Goal: Task Accomplishment & Management: Manage account settings

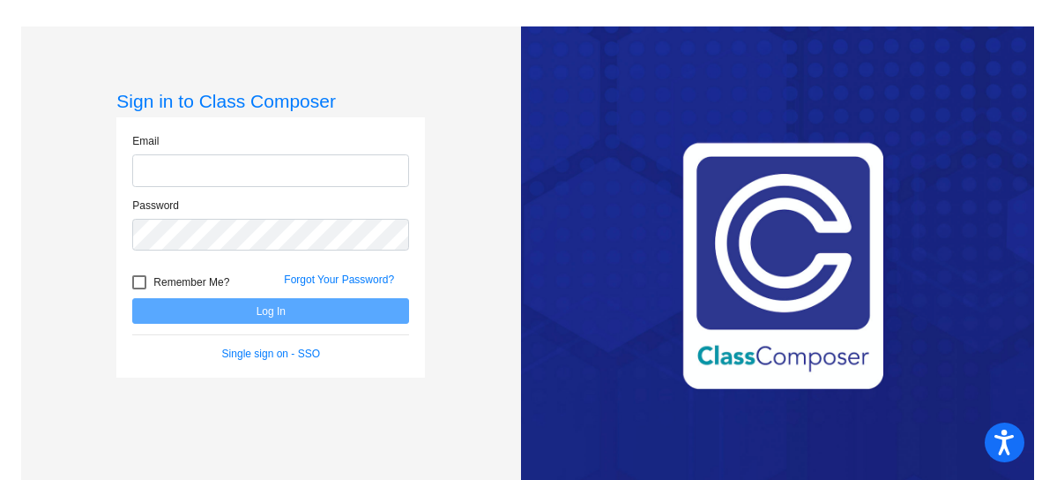
click at [166, 171] on input "email" at bounding box center [270, 170] width 277 height 33
type input "[EMAIL_ADDRESS][DOMAIN_NAME]"
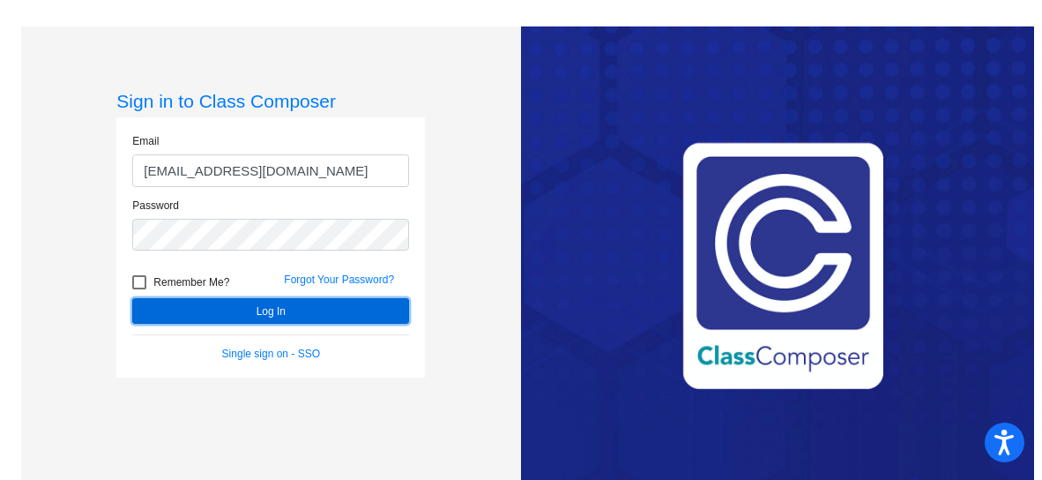
click at [215, 313] on button "Log In" at bounding box center [270, 311] width 277 height 26
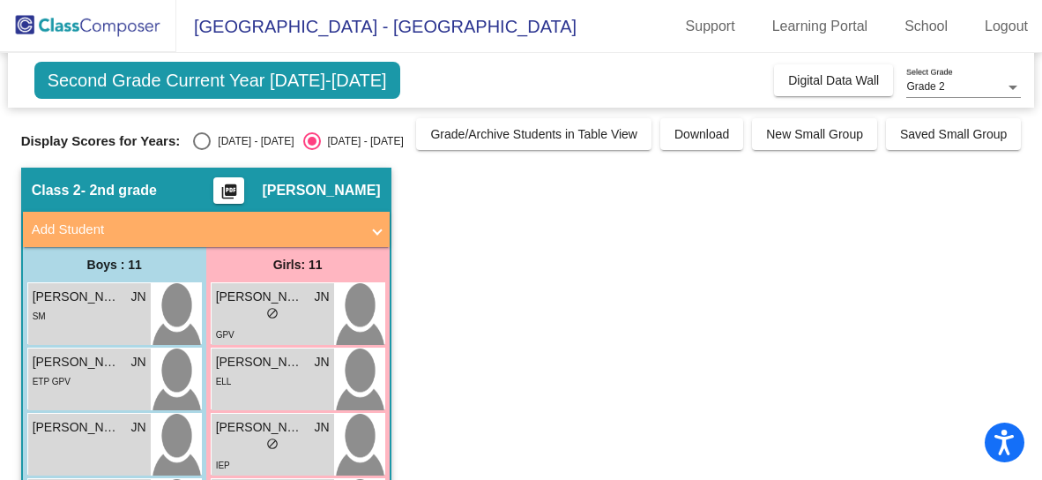
click at [204, 140] on div "Select an option" at bounding box center [202, 141] width 18 height 18
click at [202, 150] on input "[DATE] - [DATE]" at bounding box center [201, 150] width 1 height 1
radio input "true"
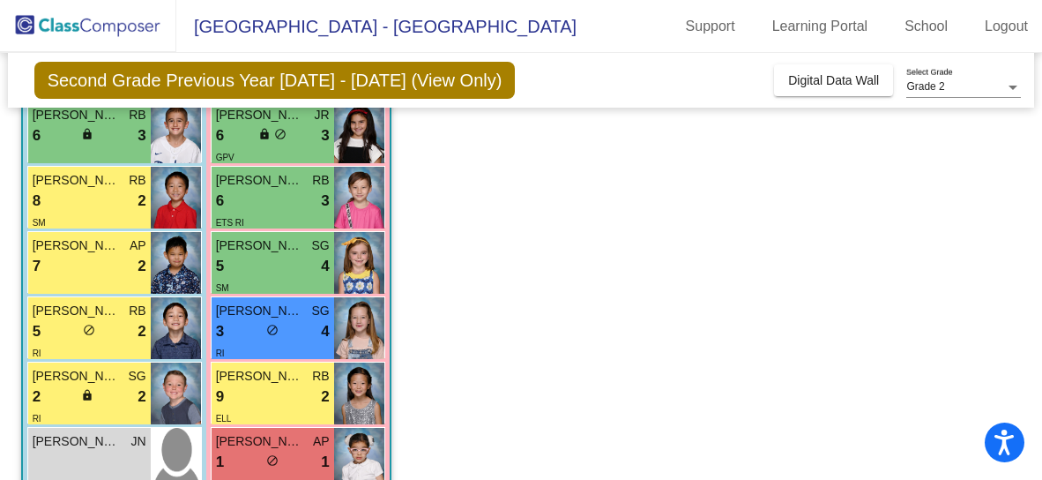
scroll to position [509, 0]
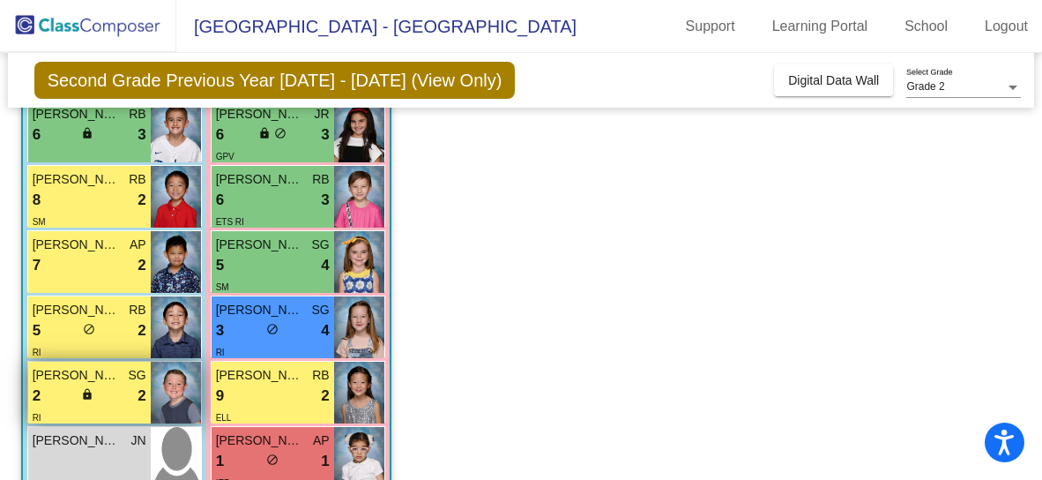
click at [92, 373] on span "[PERSON_NAME]" at bounding box center [77, 375] width 88 height 19
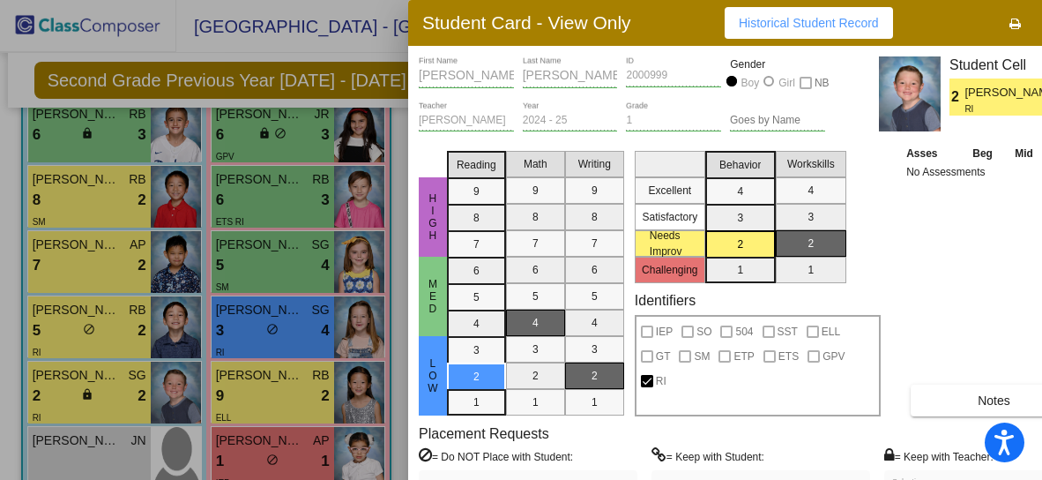
click at [90, 122] on div at bounding box center [521, 240] width 1042 height 480
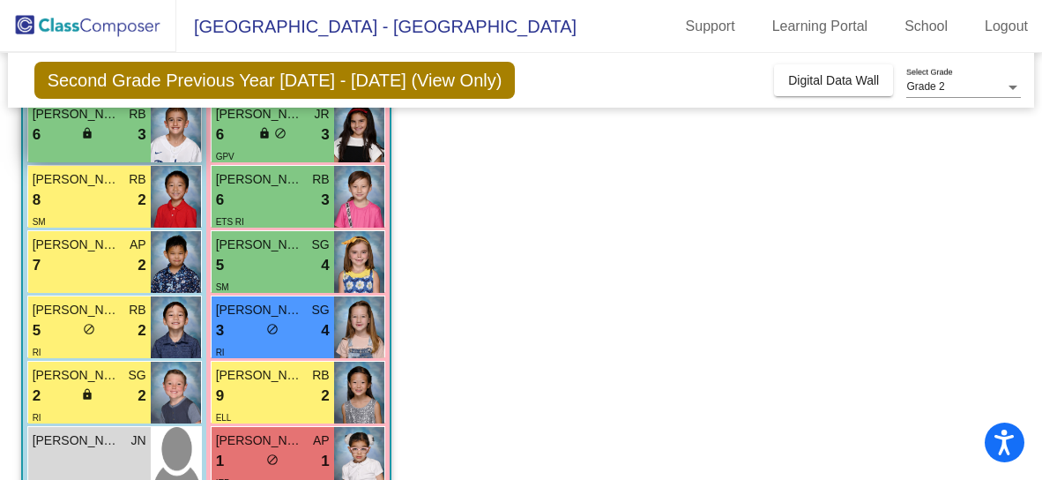
click at [88, 131] on span "lock" at bounding box center [87, 133] width 12 height 12
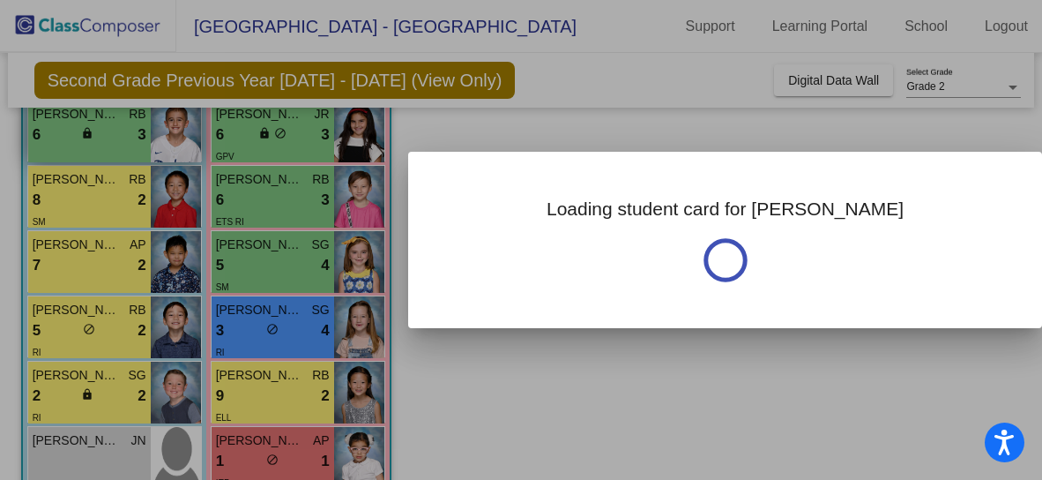
click at [88, 131] on div at bounding box center [521, 240] width 1042 height 480
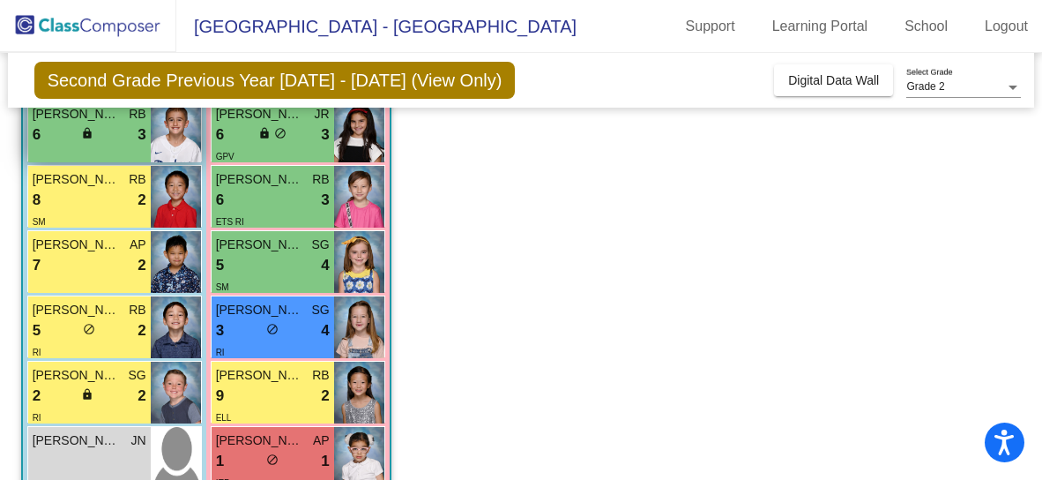
click at [88, 131] on span "lock" at bounding box center [87, 133] width 12 height 12
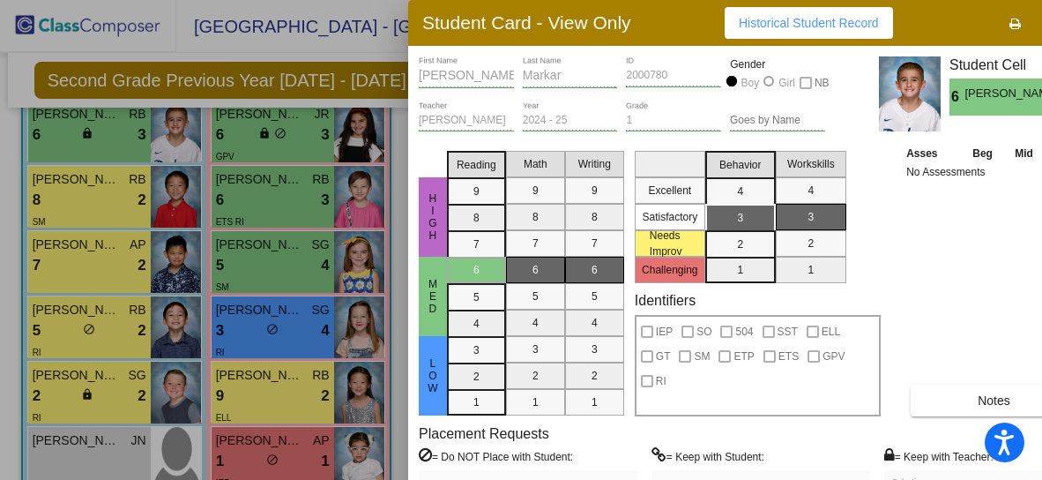
click at [87, 211] on div at bounding box center [521, 240] width 1042 height 480
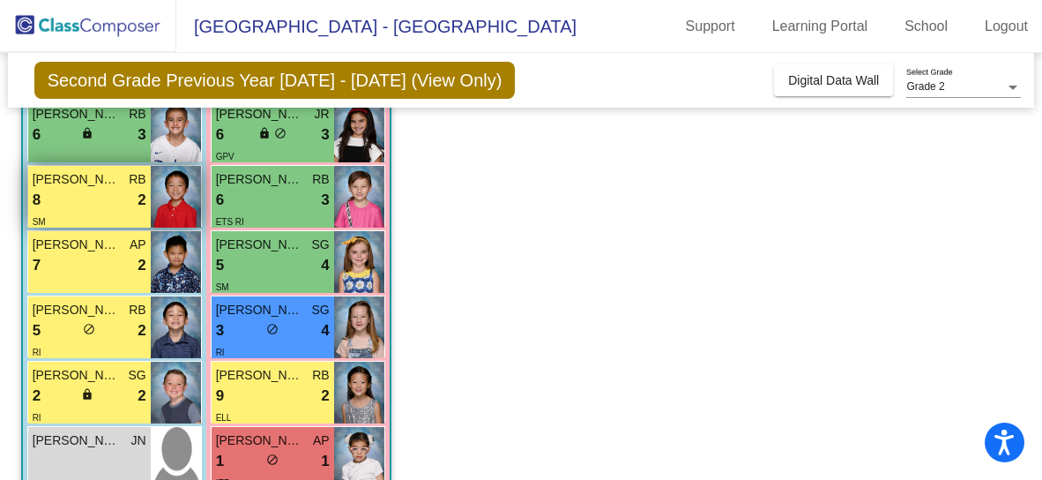
click at [88, 212] on div "SM" at bounding box center [90, 221] width 114 height 19
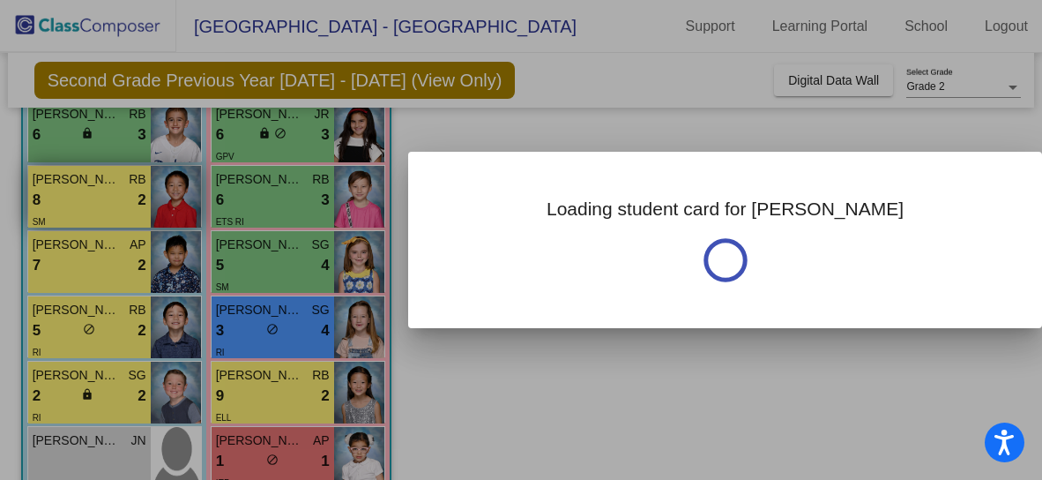
click at [88, 212] on div at bounding box center [521, 240] width 1042 height 480
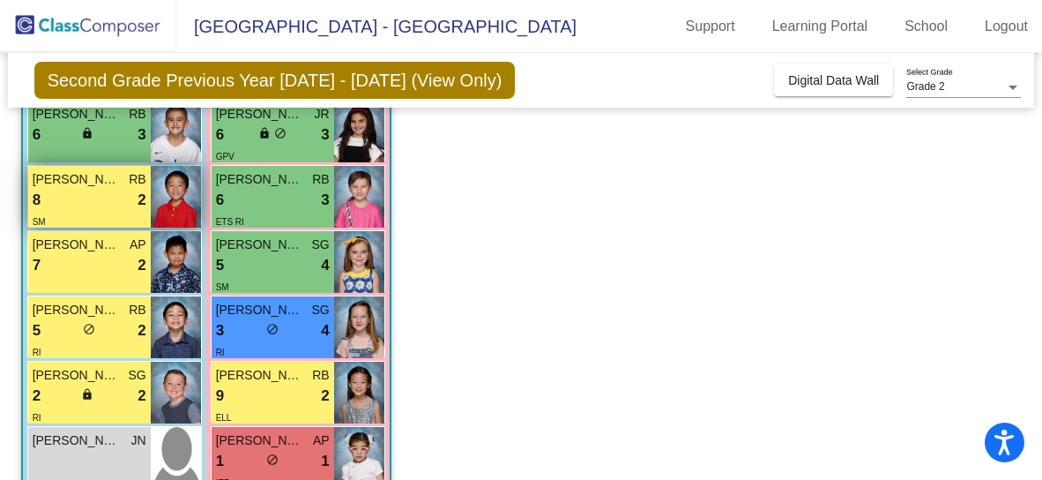
click at [88, 212] on div "SM" at bounding box center [90, 221] width 114 height 19
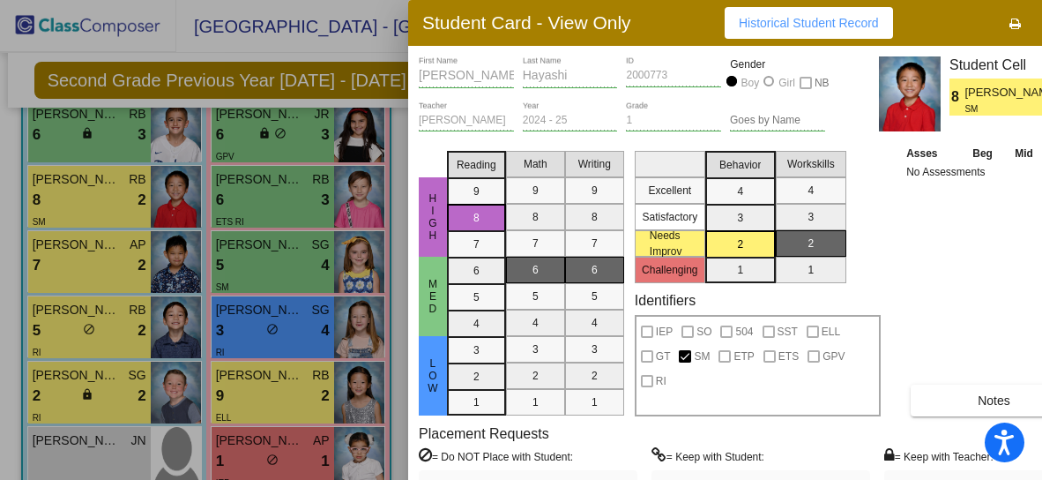
click at [261, 271] on div at bounding box center [521, 240] width 1042 height 480
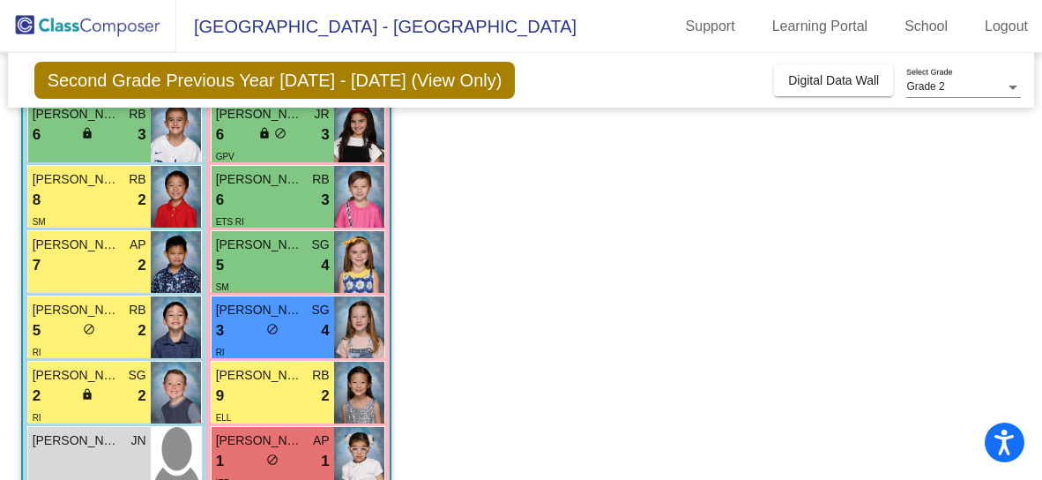
click at [261, 271] on div "5 lock do_not_disturb_alt 4" at bounding box center [273, 265] width 114 height 23
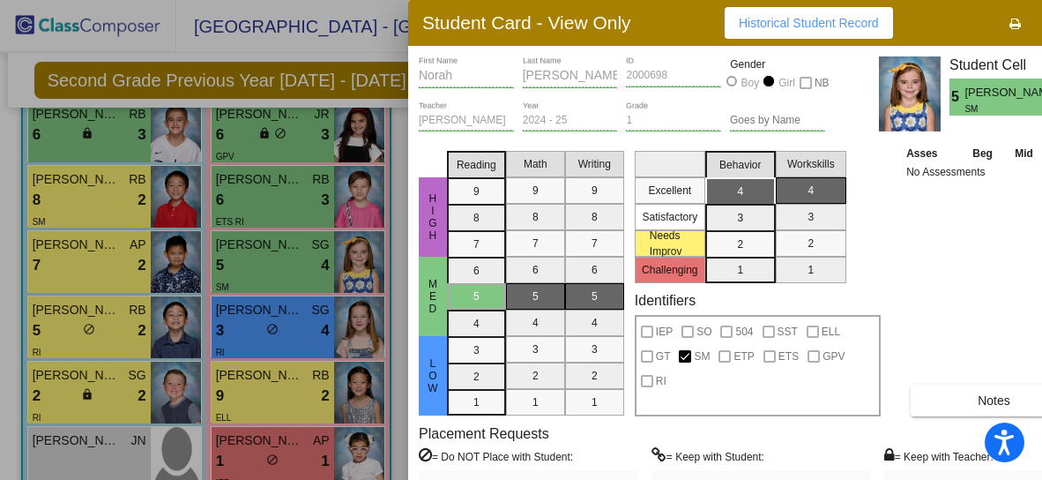
click at [256, 388] on div at bounding box center [521, 240] width 1042 height 480
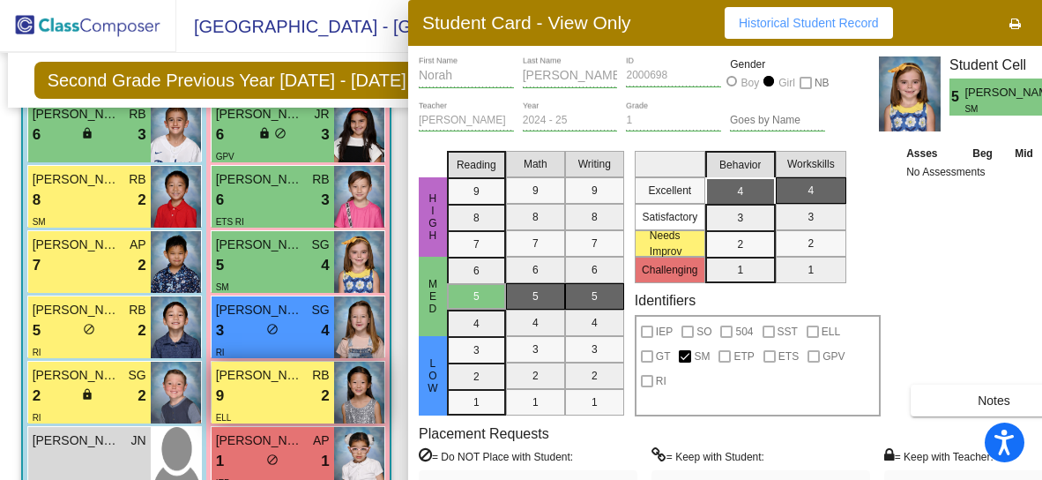
click at [256, 388] on div "9 lock do_not_disturb_alt 2" at bounding box center [273, 395] width 114 height 23
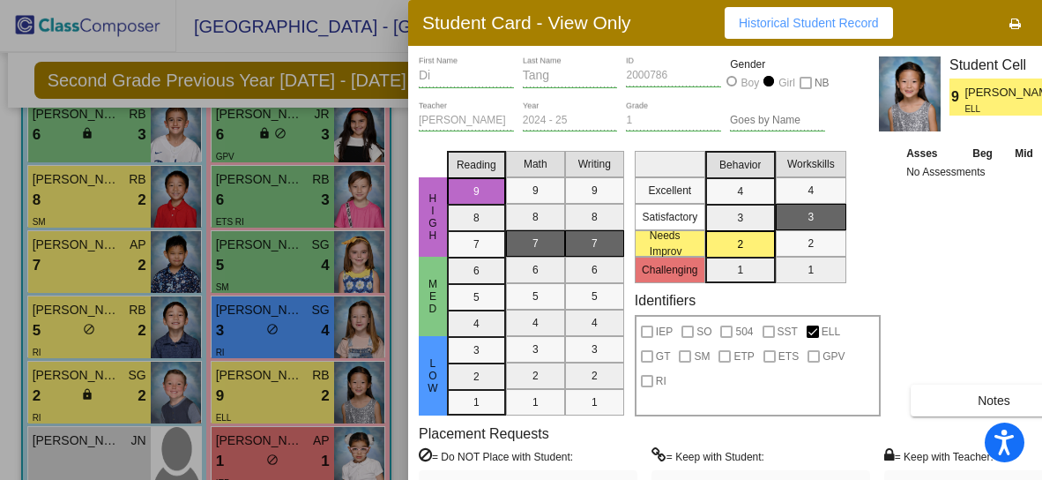
click at [307, 137] on div at bounding box center [521, 240] width 1042 height 480
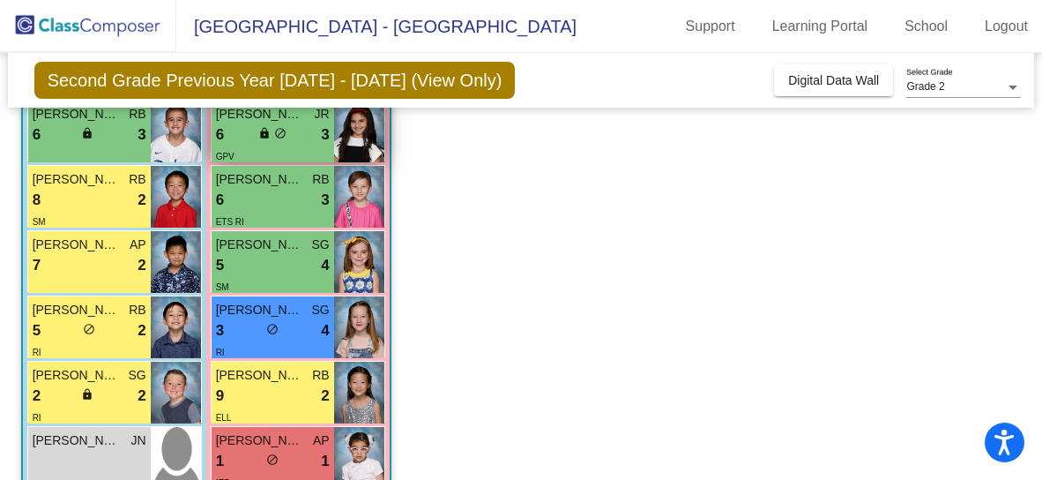
click at [307, 137] on div "6 lock do_not_disturb_alt 3" at bounding box center [273, 134] width 114 height 23
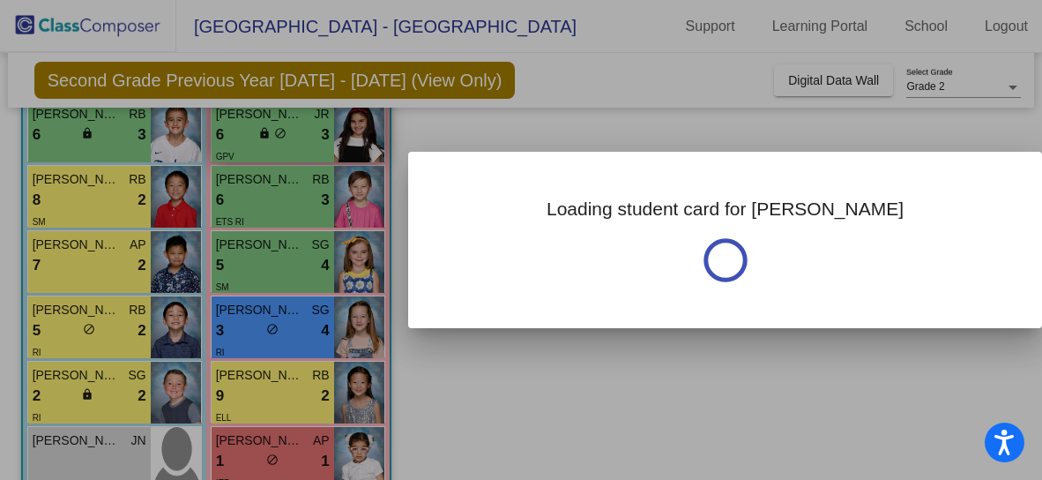
click at [307, 137] on div at bounding box center [521, 240] width 1042 height 480
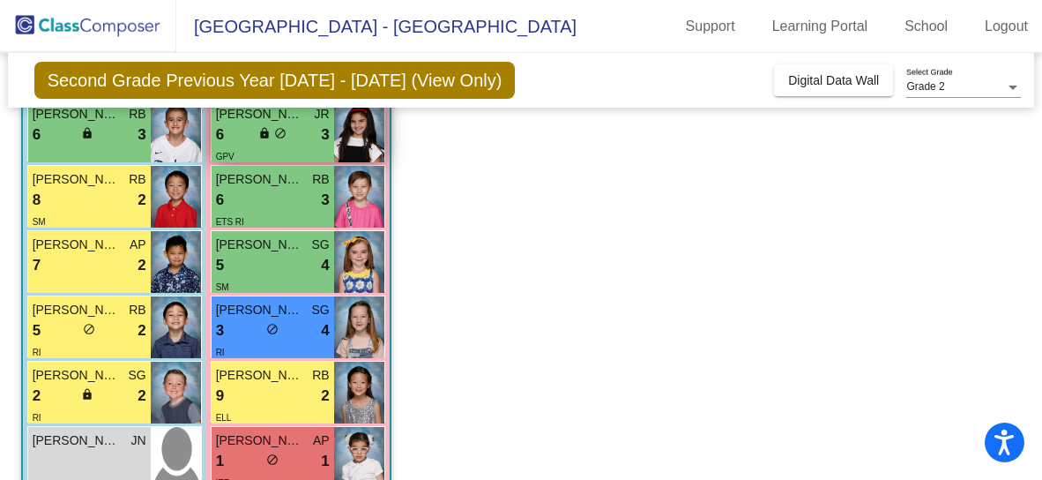
click at [309, 142] on div "6 lock do_not_disturb_alt 3" at bounding box center [273, 134] width 114 height 23
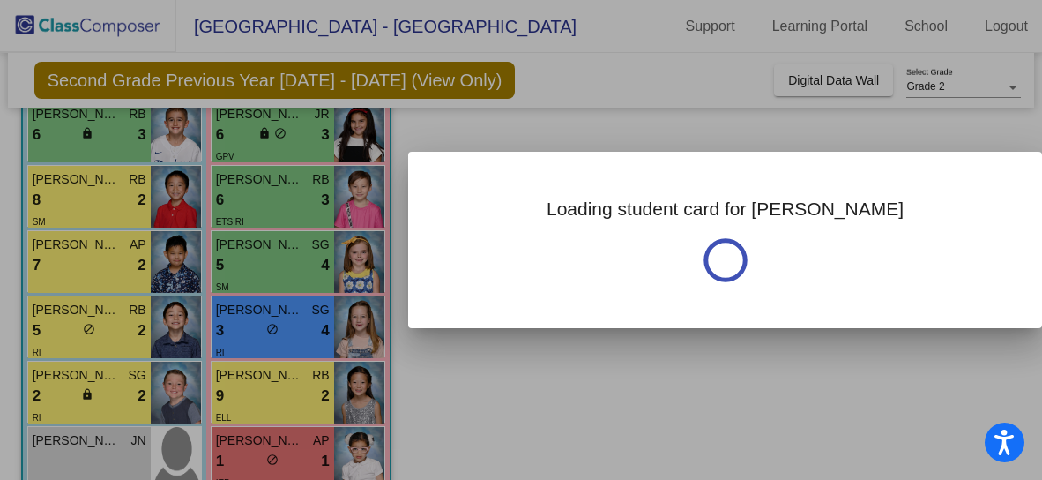
click at [309, 144] on div at bounding box center [521, 240] width 1042 height 480
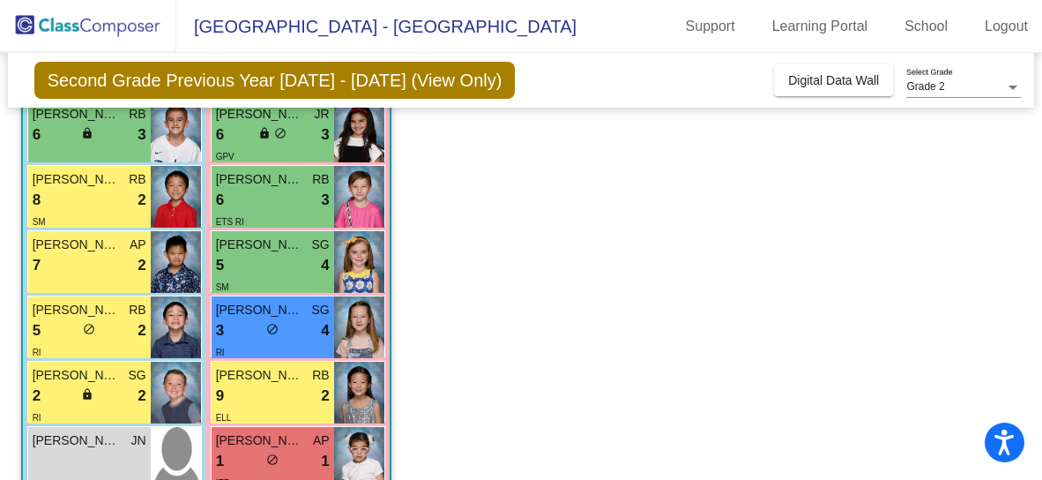
click at [309, 144] on div "6 lock do_not_disturb_alt 3" at bounding box center [273, 134] width 114 height 23
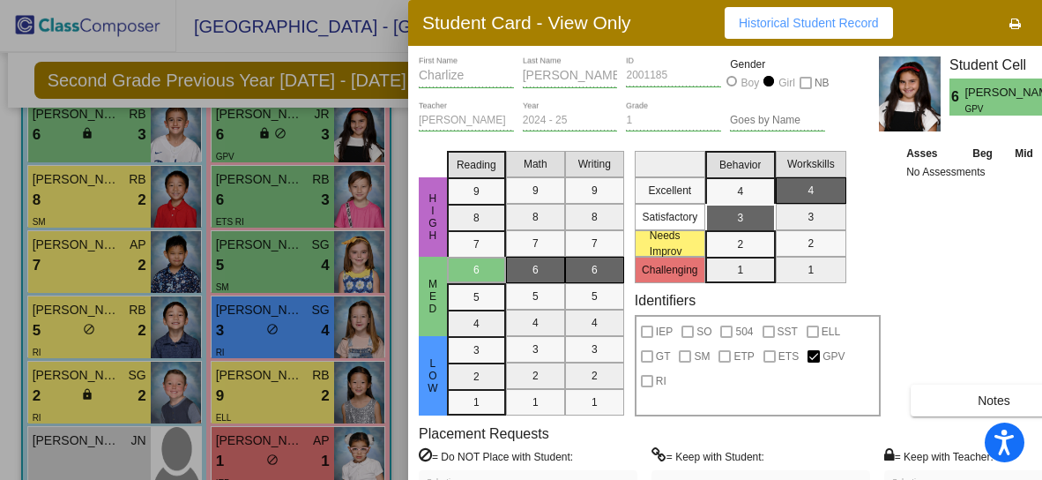
click at [355, 310] on div at bounding box center [521, 240] width 1042 height 480
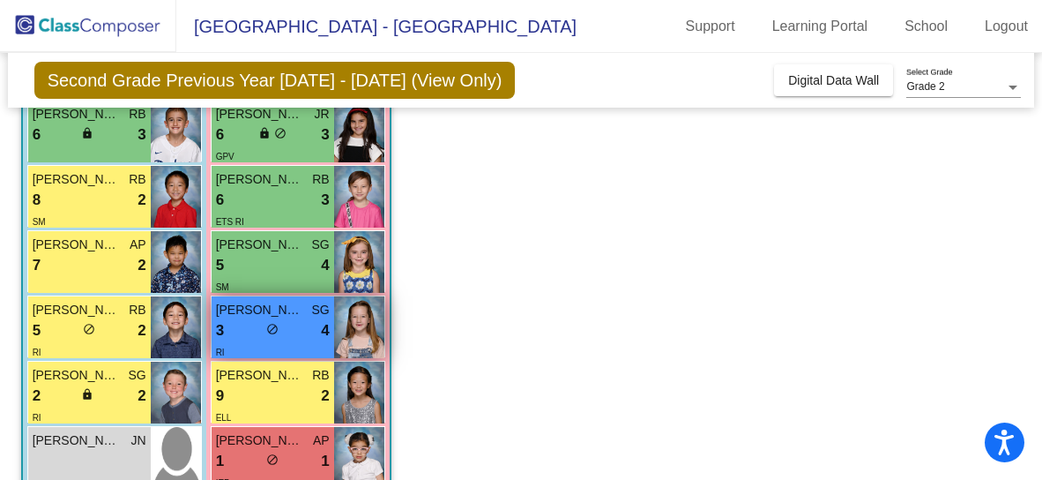
click at [322, 315] on span "SG" at bounding box center [320, 310] width 18 height 19
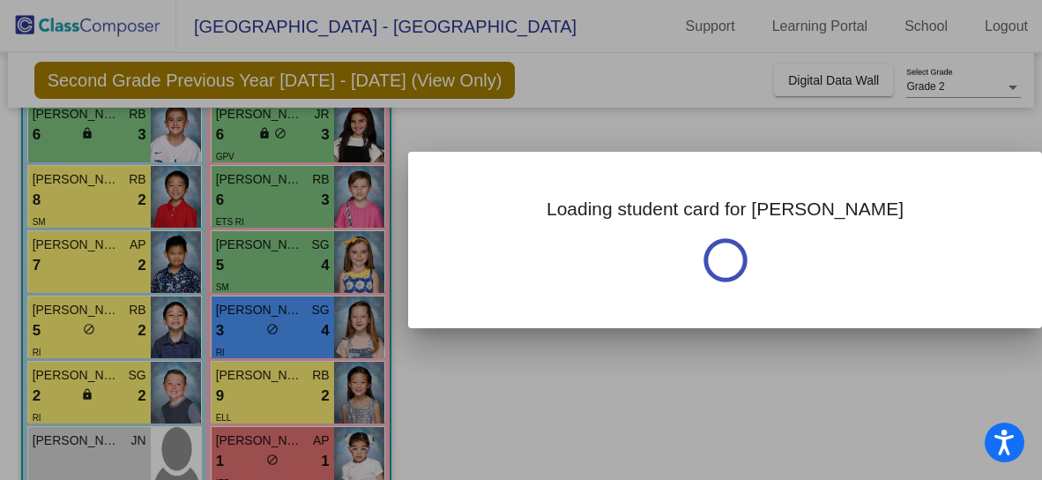
click at [323, 317] on div at bounding box center [521, 240] width 1042 height 480
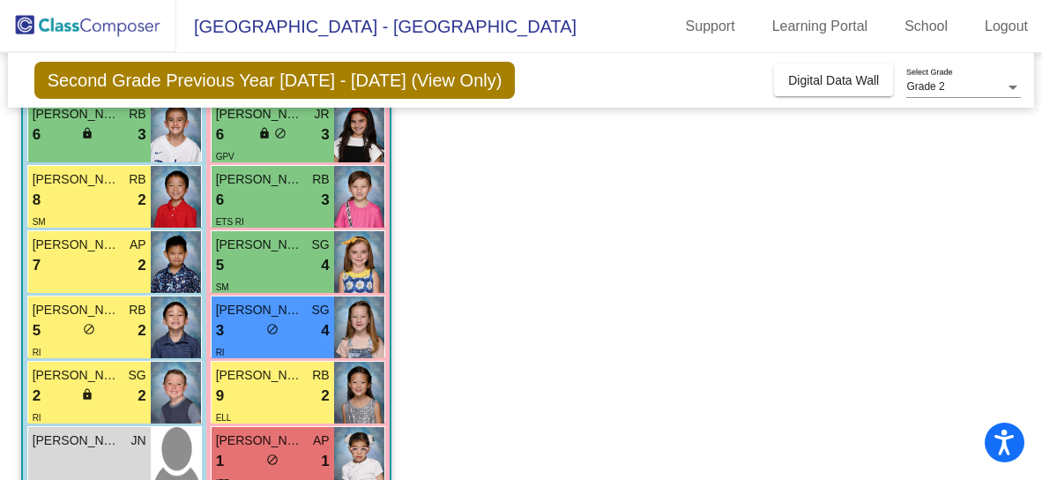
click at [323, 317] on span "SG" at bounding box center [320, 310] width 18 height 19
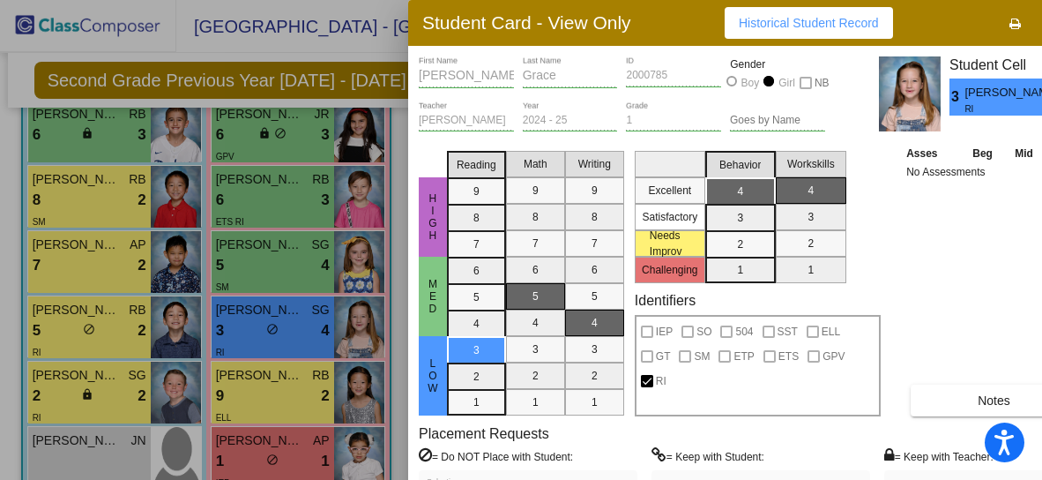
click at [46, 270] on div at bounding box center [521, 240] width 1042 height 480
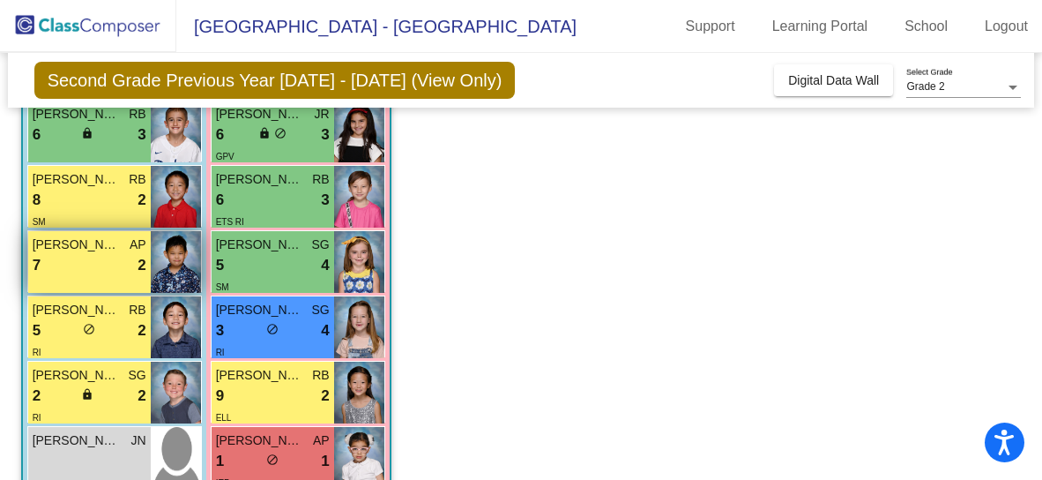
click at [46, 270] on div "7 lock do_not_disturb_alt 2" at bounding box center [90, 265] width 114 height 23
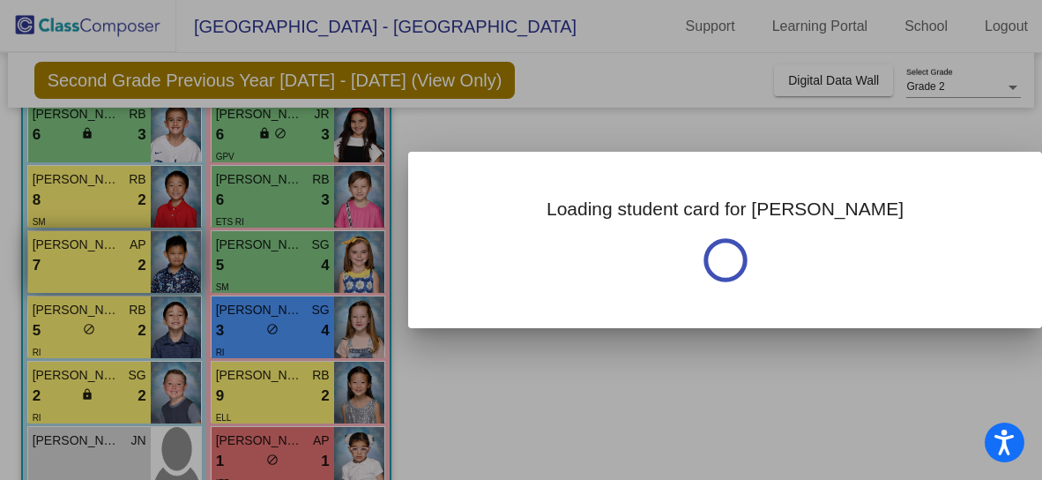
click at [46, 270] on div at bounding box center [521, 240] width 1042 height 480
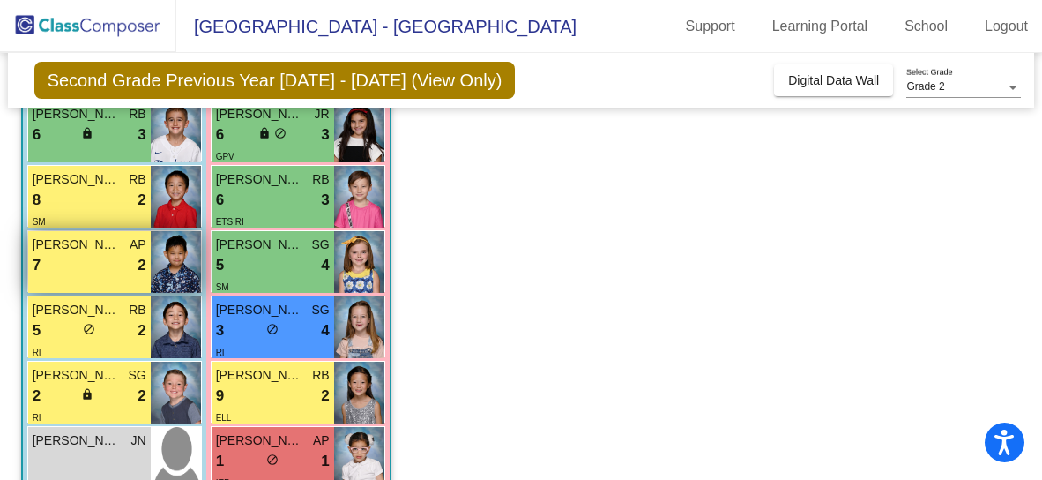
click at [46, 270] on div "7 lock do_not_disturb_alt 2" at bounding box center [90, 265] width 114 height 23
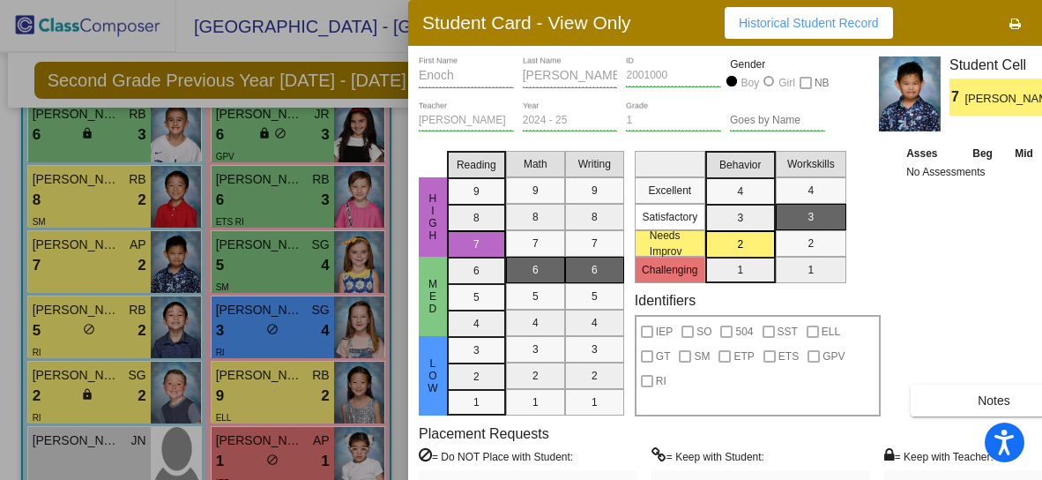
click at [102, 331] on div at bounding box center [521, 240] width 1042 height 480
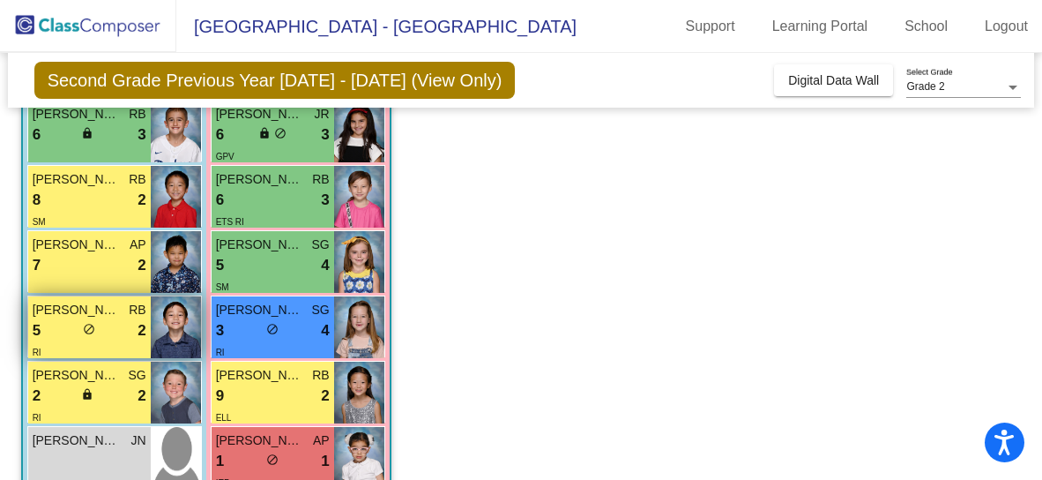
click at [102, 331] on div "5 lock do_not_disturb_alt 2" at bounding box center [90, 330] width 114 height 23
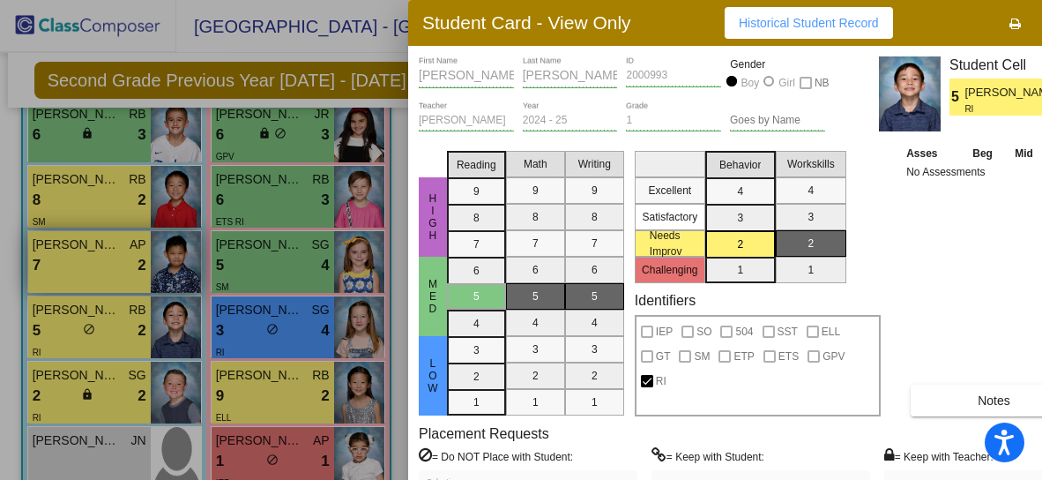
click at [69, 275] on div at bounding box center [521, 240] width 1042 height 480
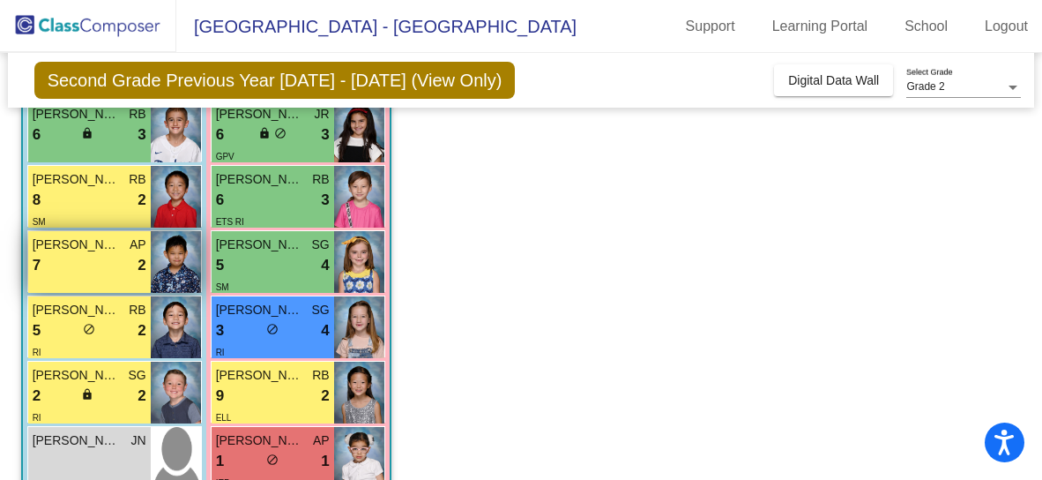
click at [67, 280] on div "[PERSON_NAME] AP 7 lock do_not_disturb_alt 2" at bounding box center [89, 262] width 123 height 62
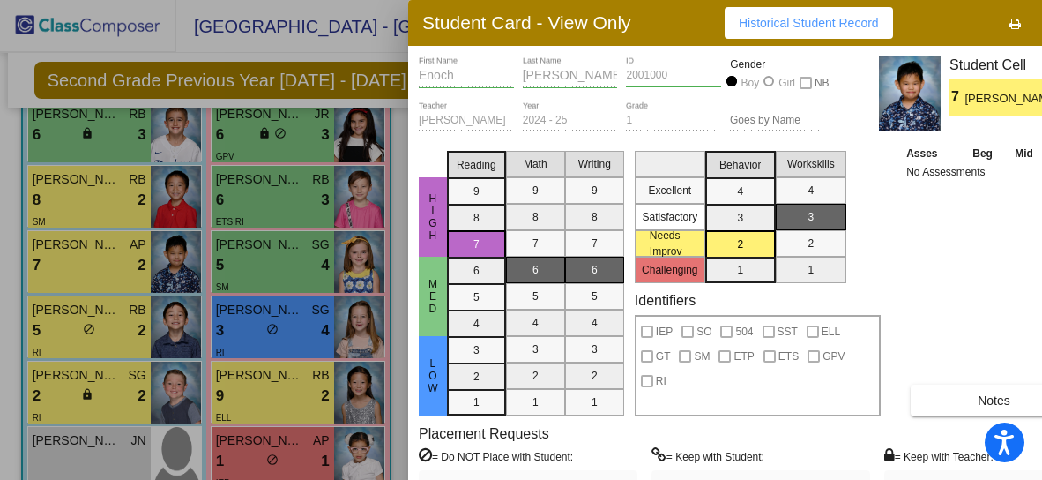
click at [73, 380] on div at bounding box center [521, 240] width 1042 height 480
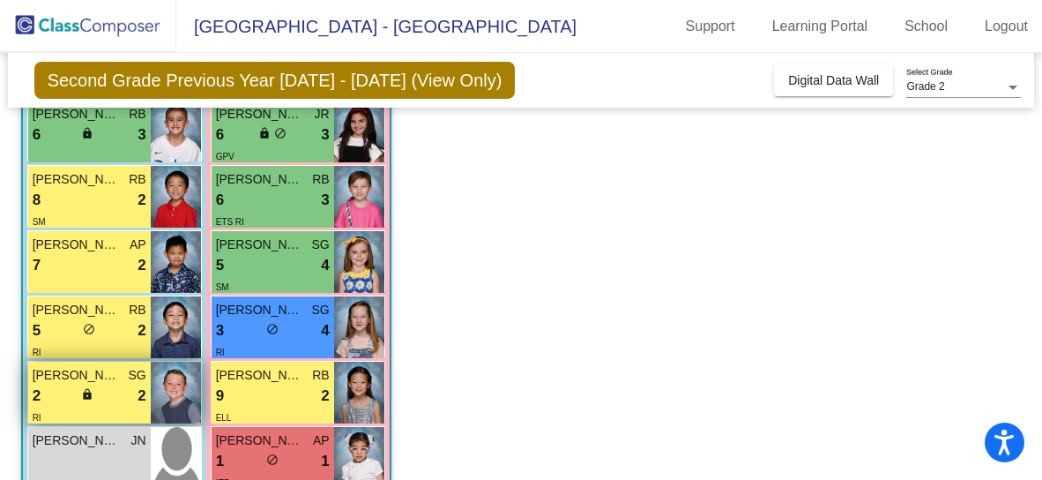
click at [71, 382] on span "[PERSON_NAME]" at bounding box center [77, 375] width 88 height 19
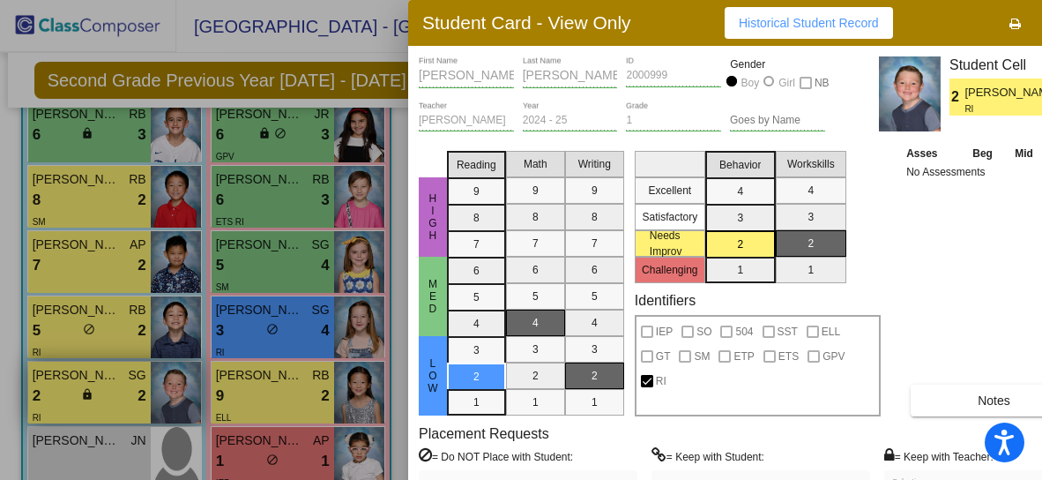
click at [71, 382] on div at bounding box center [521, 240] width 1042 height 480
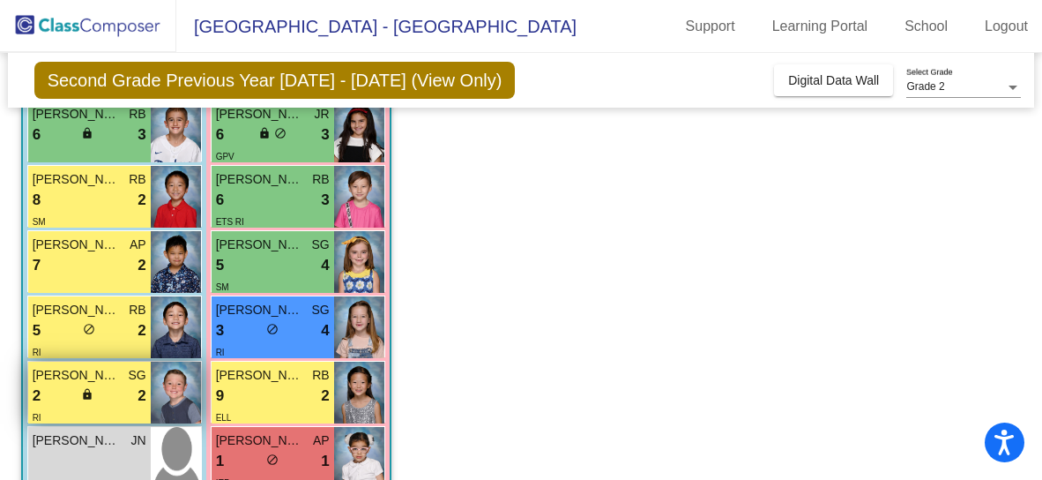
click at [71, 382] on span "[PERSON_NAME]" at bounding box center [77, 375] width 88 height 19
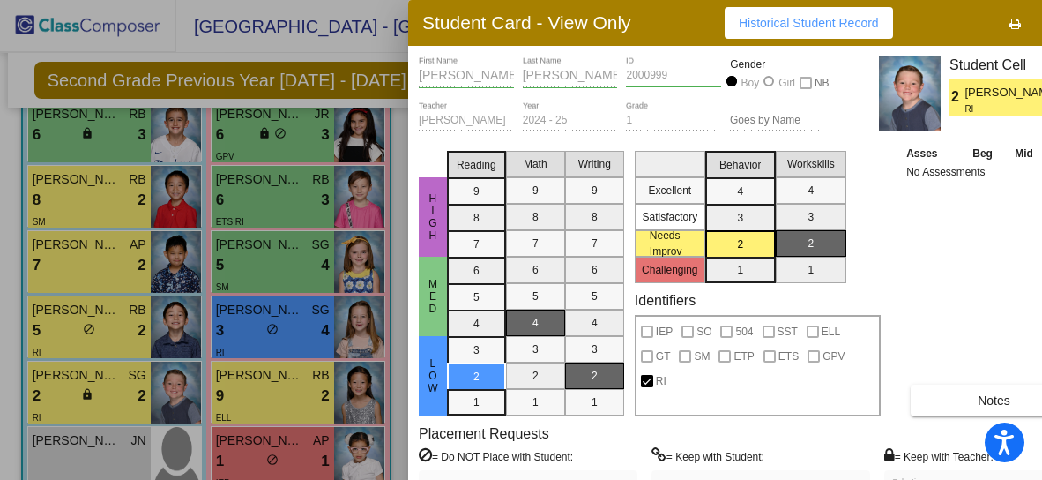
click at [265, 138] on div at bounding box center [521, 240] width 1042 height 480
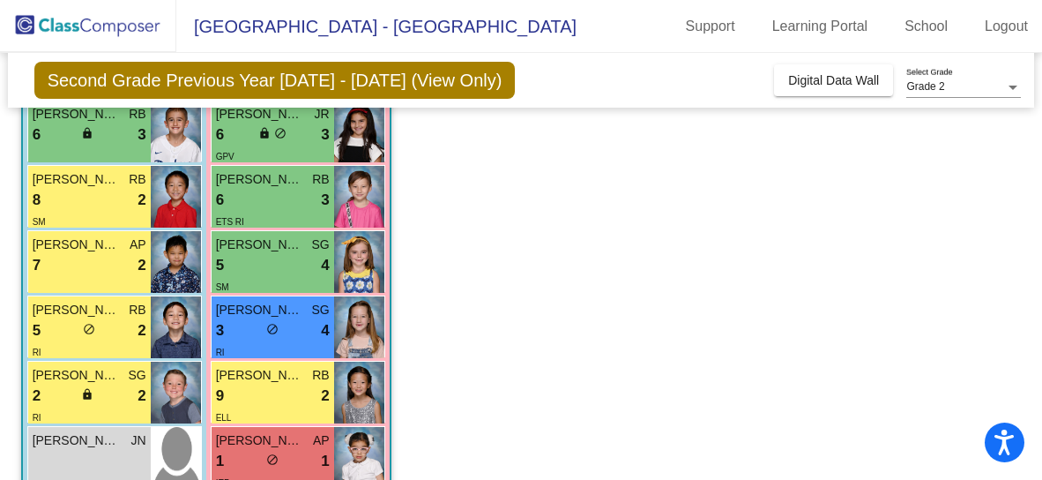
click at [265, 138] on div "lock do_not_disturb_alt" at bounding box center [272, 135] width 28 height 19
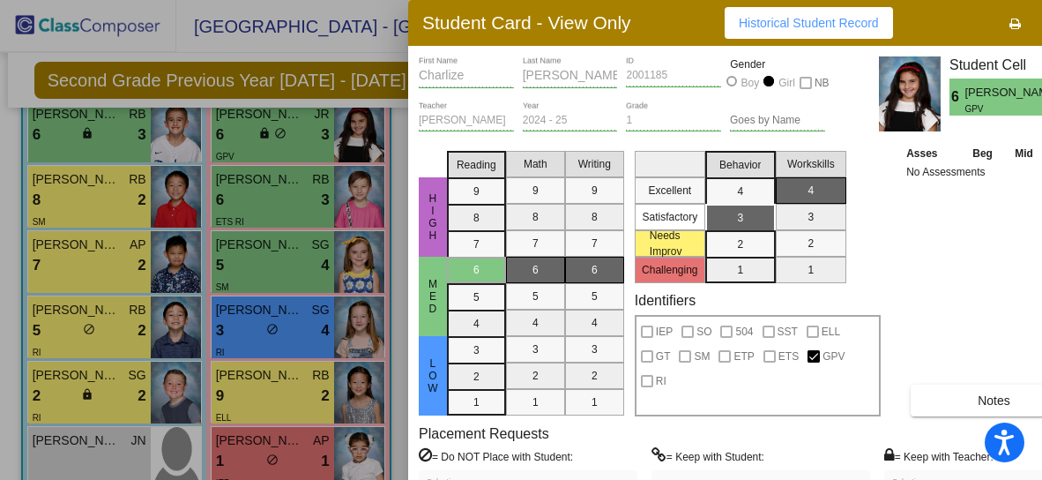
click at [269, 190] on div at bounding box center [521, 240] width 1042 height 480
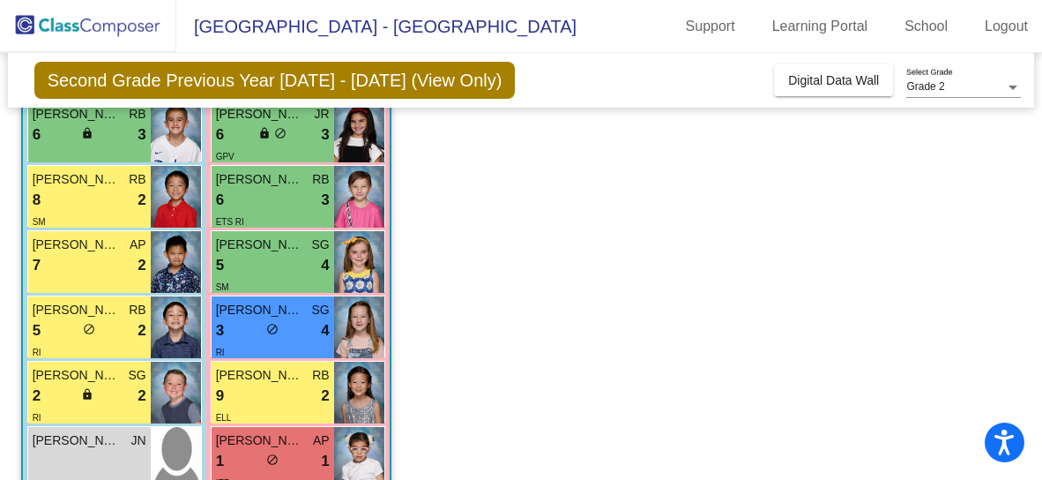
click at [269, 190] on div "6 lock do_not_disturb_alt 3" at bounding box center [273, 200] width 114 height 23
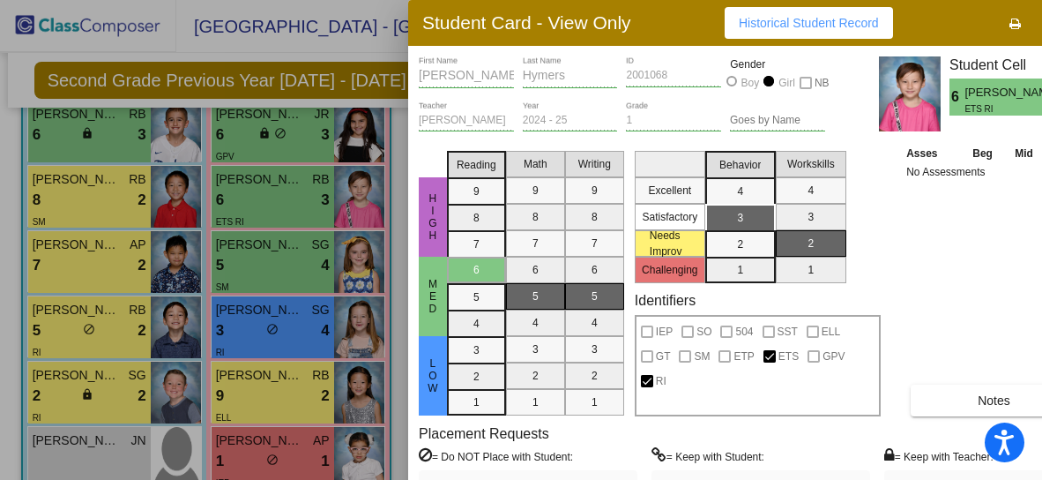
click at [295, 140] on div at bounding box center [521, 240] width 1042 height 480
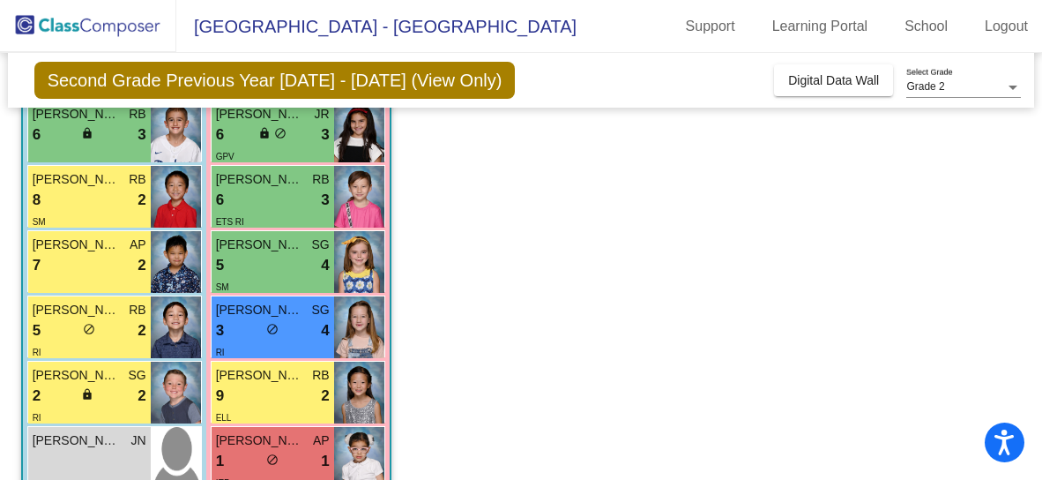
click at [295, 140] on div "6 lock do_not_disturb_alt 3" at bounding box center [273, 134] width 114 height 23
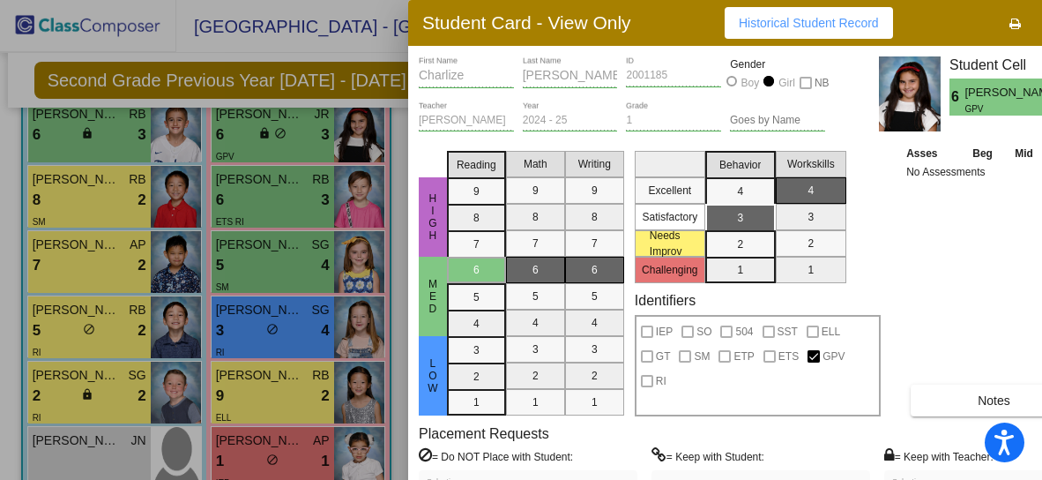
click at [270, 378] on div at bounding box center [521, 240] width 1042 height 480
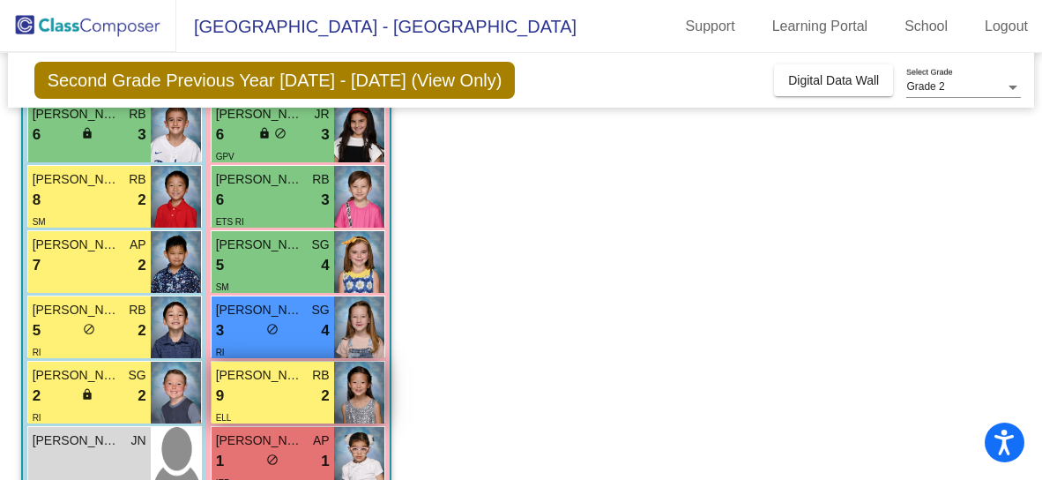
click at [266, 380] on span "[PERSON_NAME]" at bounding box center [260, 375] width 88 height 19
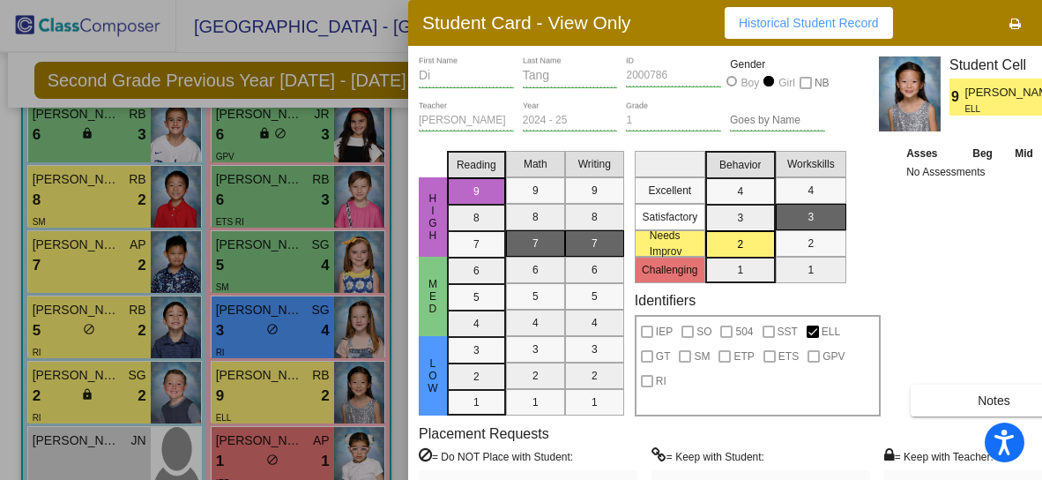
click at [113, 304] on div at bounding box center [521, 240] width 1042 height 480
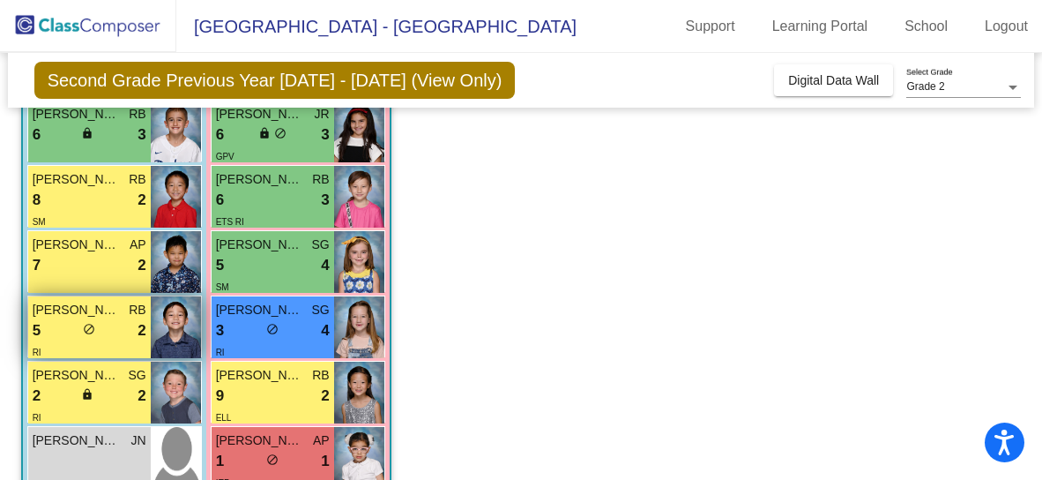
click at [106, 313] on span "[PERSON_NAME] [PERSON_NAME]" at bounding box center [77, 310] width 88 height 19
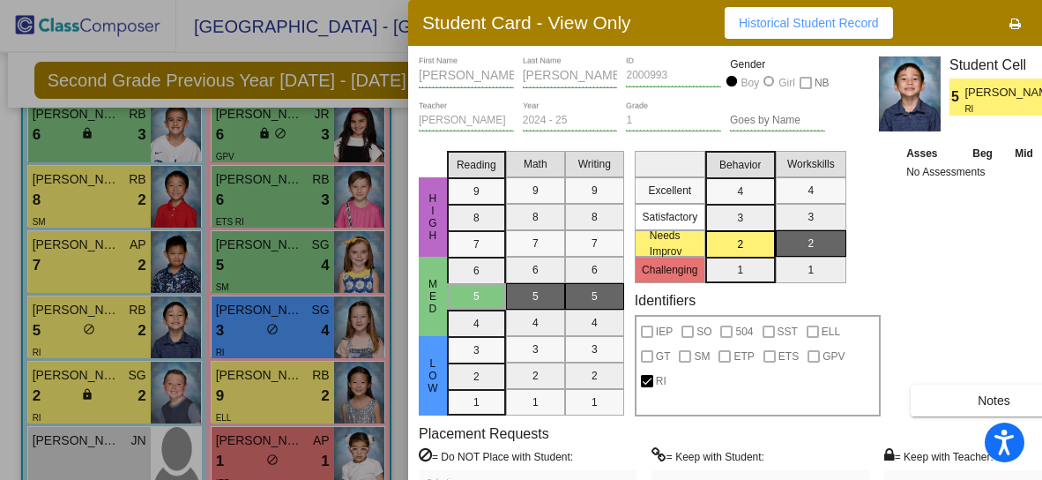
click at [100, 240] on div at bounding box center [521, 240] width 1042 height 480
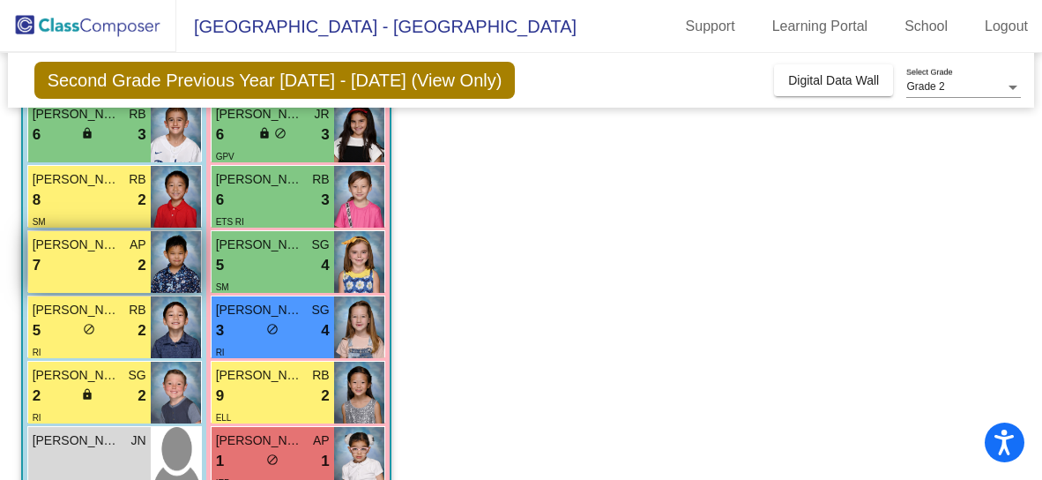
click at [93, 246] on span "[PERSON_NAME]" at bounding box center [77, 244] width 88 height 19
